Goal: Use online tool/utility: Use online tool/utility

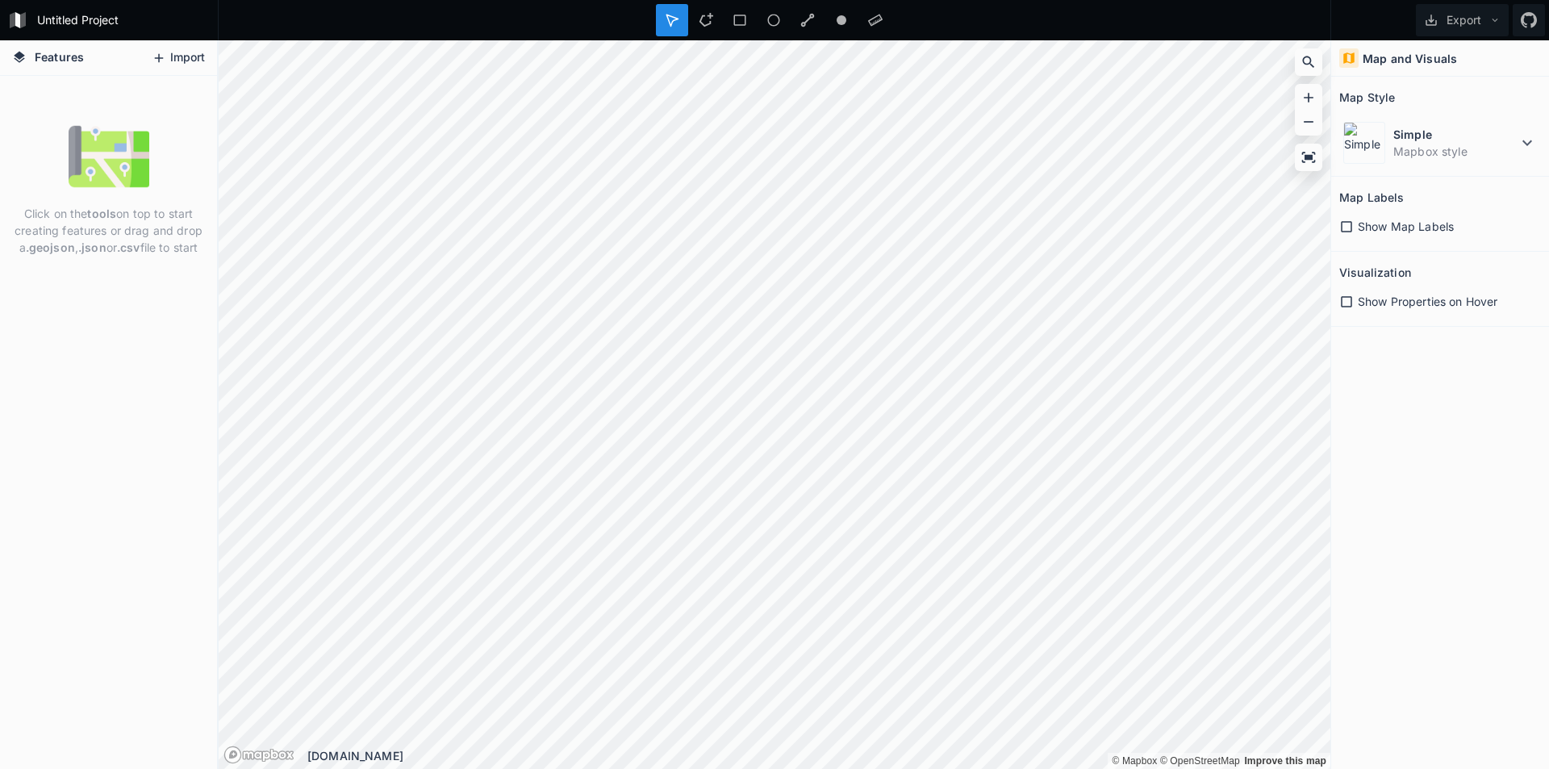
click at [191, 52] on button "Import" at bounding box center [178, 58] width 69 height 26
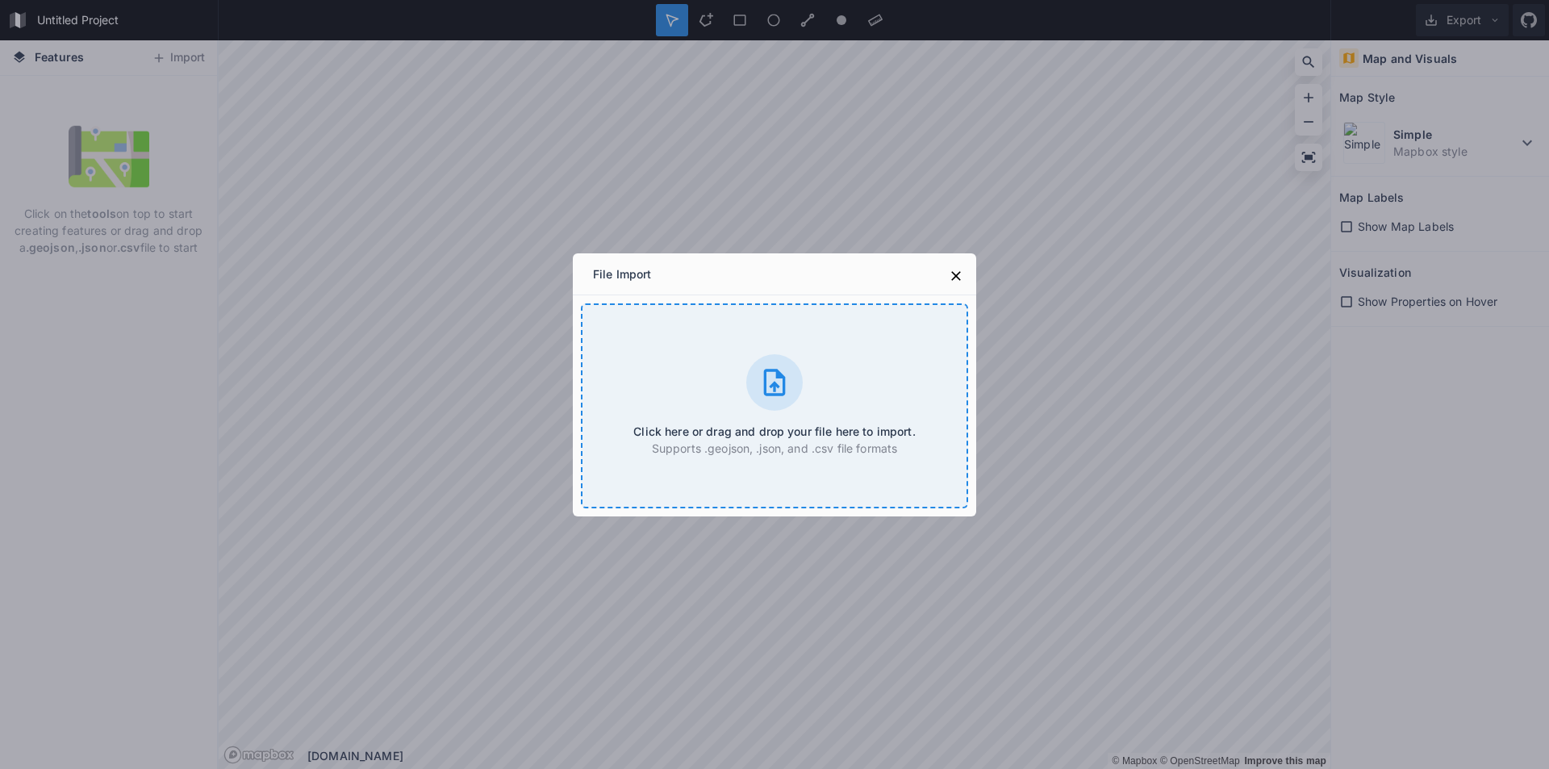
click at [778, 380] on icon at bounding box center [775, 382] width 32 height 32
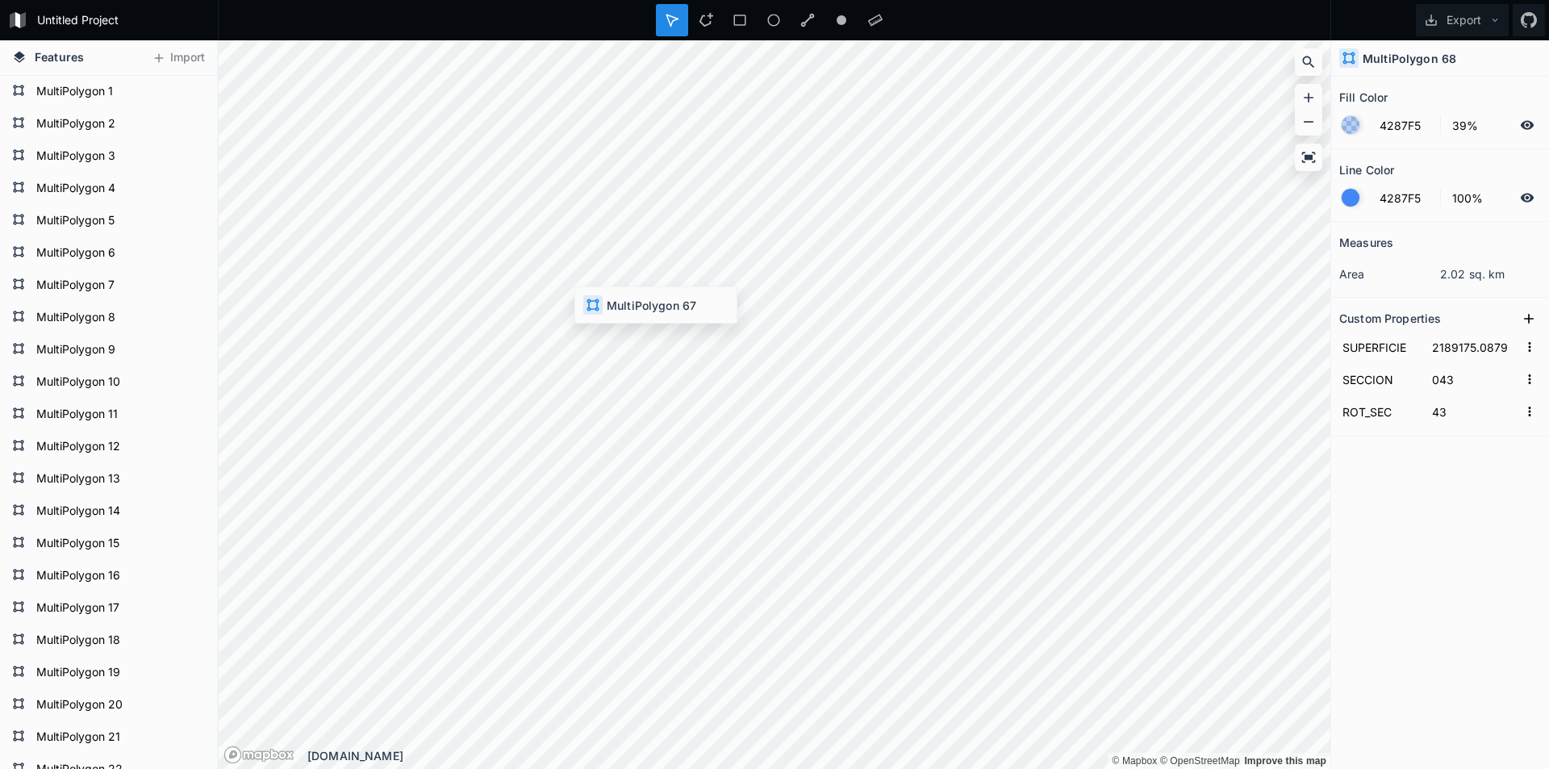
type input "3038795.6292"
type input "055"
type input "55"
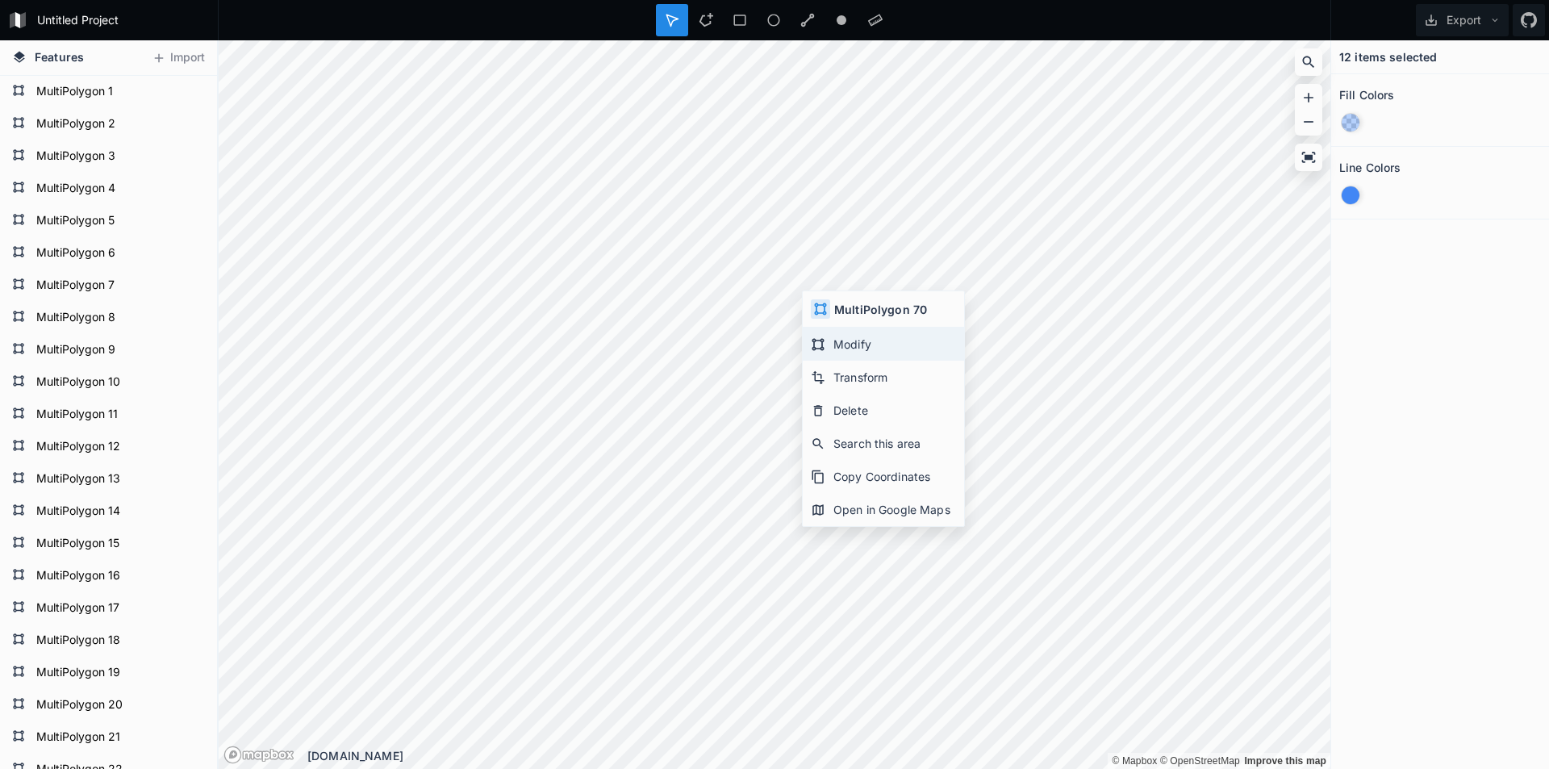
click at [861, 349] on div "Modify" at bounding box center [883, 344] width 161 height 33
click at [866, 396] on div "Transform" at bounding box center [876, 398] width 161 height 33
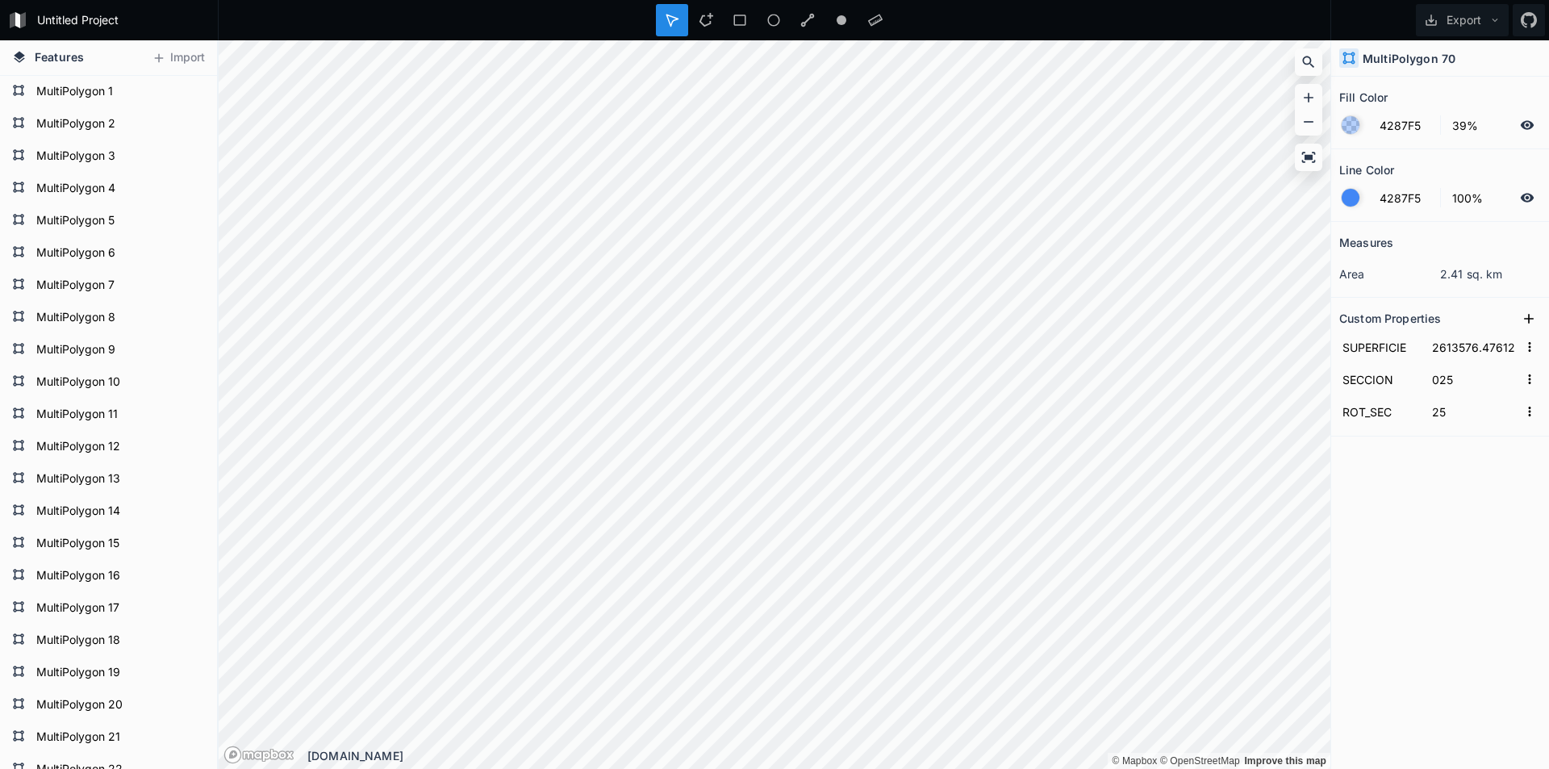
type input "3482474.66634"
type input "027"
type input "27"
